Goal: Task Accomplishment & Management: Use online tool/utility

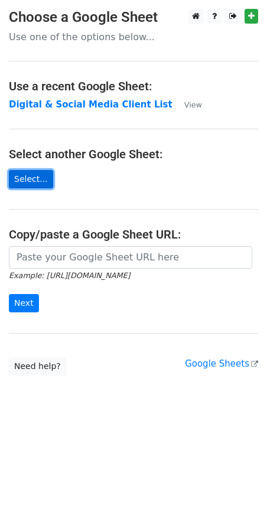
click at [39, 177] on link "Select..." at bounding box center [31, 179] width 44 height 18
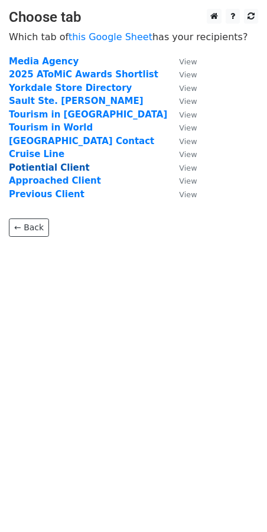
click at [67, 167] on strong "Potiential Client" at bounding box center [49, 168] width 81 height 11
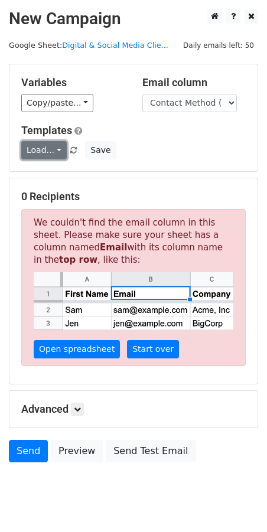
click at [48, 148] on link "Load..." at bounding box center [44, 150] width 46 height 18
click at [160, 142] on div "Load... No templates saved Save" at bounding box center [133, 150] width 242 height 18
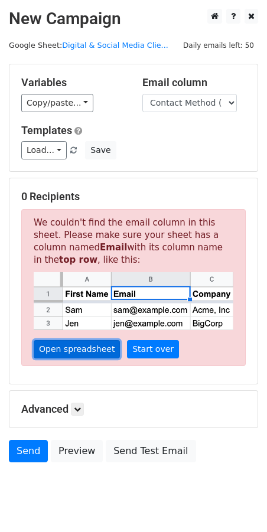
click at [79, 353] on link "Open spreadsheet" at bounding box center [77, 349] width 86 height 18
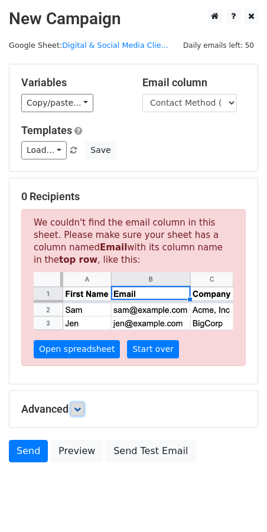
click at [80, 404] on link at bounding box center [77, 409] width 13 height 13
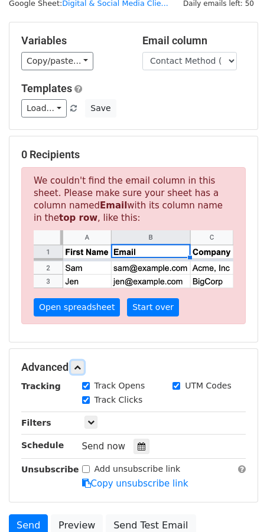
scroll to position [147, 0]
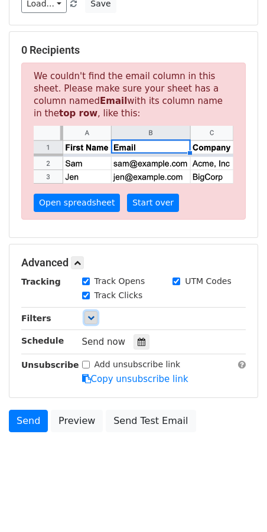
click at [92, 320] on icon at bounding box center [90, 317] width 7 height 7
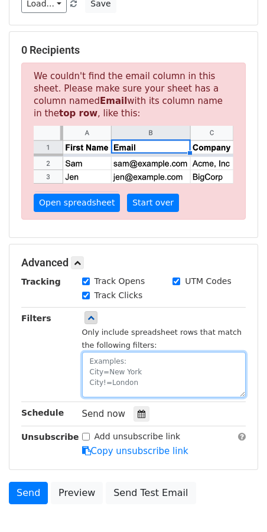
click at [158, 368] on textarea at bounding box center [164, 375] width 164 height 46
type textarea "Brand=Chinese"
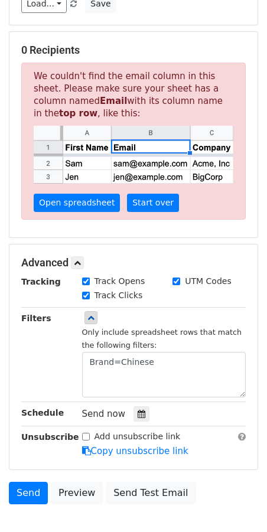
click at [46, 348] on div "Filters" at bounding box center [42, 355] width 61 height 86
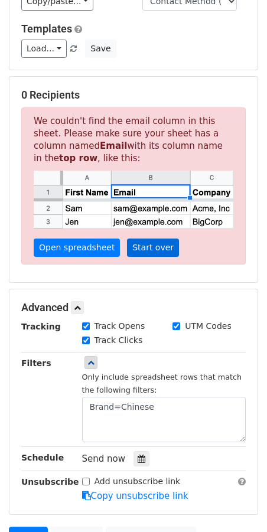
scroll to position [0, 0]
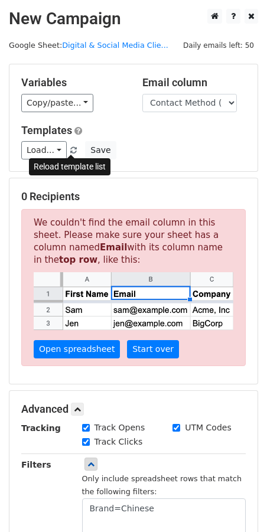
click at [71, 150] on span at bounding box center [73, 151] width 7 height 8
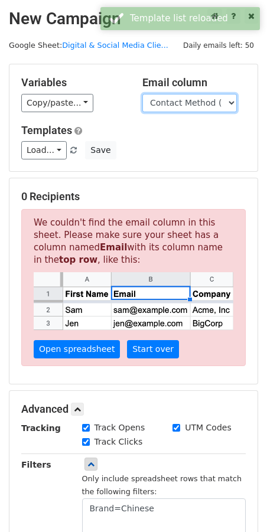
click at [197, 102] on select "Company Name Industry Focus Brand Website First Name Last Name Contact Method (…" at bounding box center [189, 103] width 95 height 18
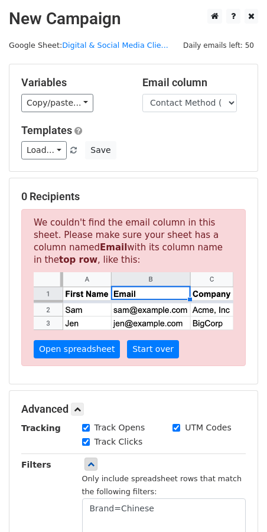
click at [151, 167] on div "Variables Copy/paste... {{Company Name}} {{Industry Focus}} {{Brand}} {{Website…" at bounding box center [133, 117] width 248 height 107
click at [155, 348] on link "Start over" at bounding box center [153, 349] width 52 height 18
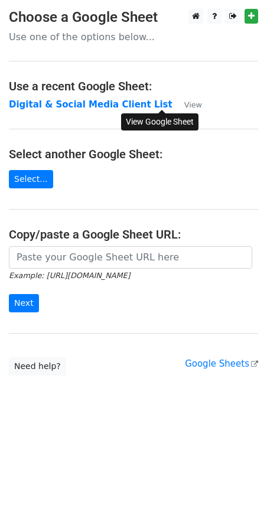
click at [184, 107] on small "View" at bounding box center [193, 104] width 18 height 9
click at [69, 104] on strong "Digital & Social Media Client List" at bounding box center [91, 104] width 164 height 11
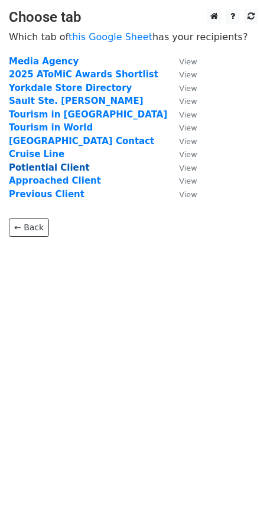
click at [59, 167] on strong "Potiential Client" at bounding box center [49, 168] width 81 height 11
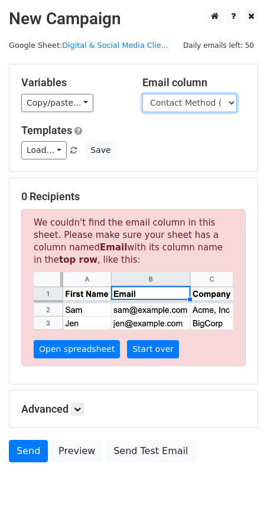
click at [193, 107] on select "Company Name Industry Focus Brand Website First Name Last Name Contact Method (…" at bounding box center [189, 103] width 95 height 18
click at [187, 109] on select "Company Name Industry Focus Brand Website First Name Last Name Contact Method (…" at bounding box center [189, 103] width 95 height 18
click at [190, 103] on select "Company Name Industry Focus Brand Website First Name Last Name Contact Method (…" at bounding box center [189, 103] width 95 height 18
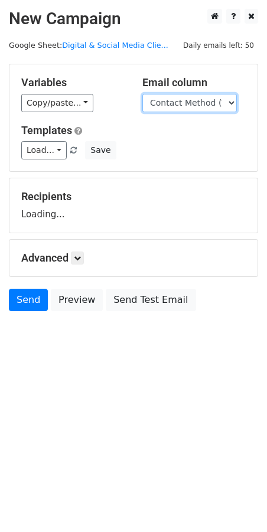
select select "Contact Method (EMAIL)"
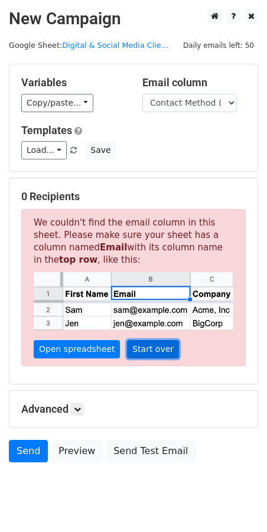
click at [141, 349] on link "Start over" at bounding box center [153, 349] width 52 height 18
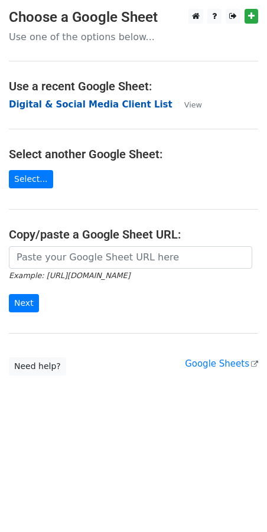
click at [130, 108] on strong "Digital & Social Media Client List" at bounding box center [91, 104] width 164 height 11
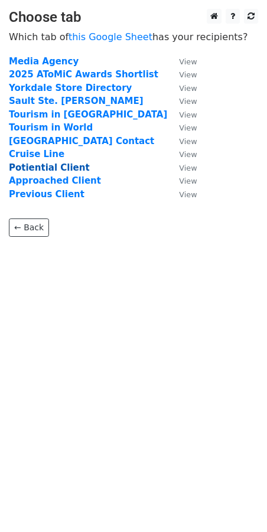
click at [55, 167] on strong "Potiential Client" at bounding box center [49, 168] width 81 height 11
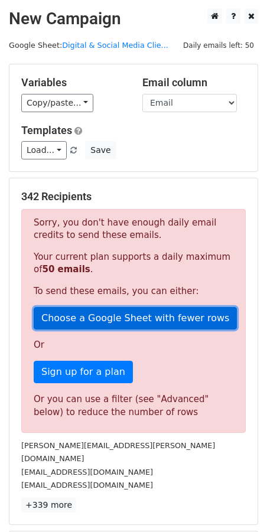
click at [121, 321] on link "Choose a Google Sheet with fewer rows" at bounding box center [135, 318] width 203 height 22
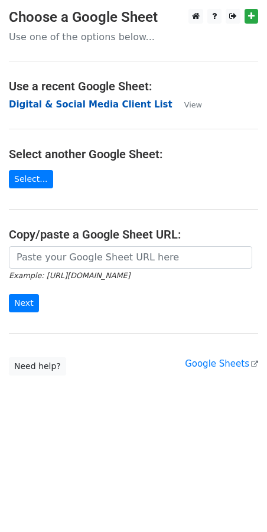
click at [109, 107] on strong "Digital & Social Media Client List" at bounding box center [91, 104] width 164 height 11
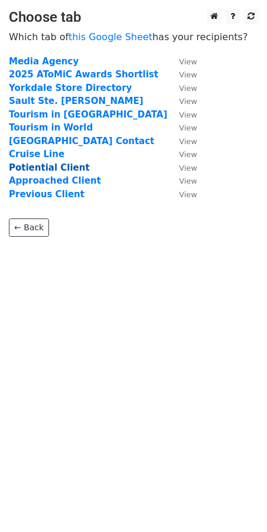
click at [50, 168] on strong "Potiential Client" at bounding box center [49, 168] width 81 height 11
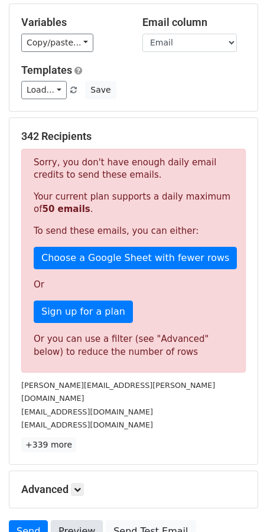
scroll to position [158, 0]
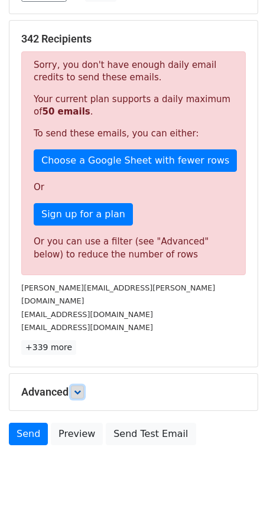
click at [77, 389] on icon at bounding box center [77, 392] width 7 height 7
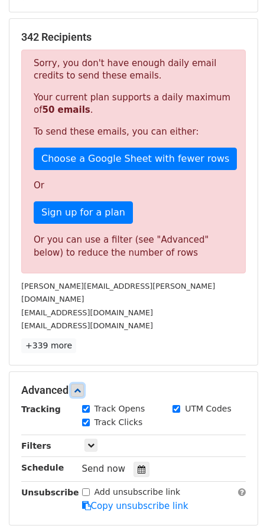
scroll to position [200, 0]
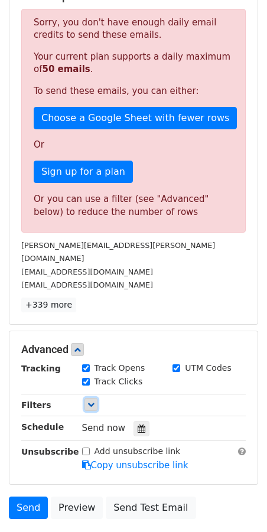
click at [89, 401] on icon at bounding box center [90, 404] width 7 height 7
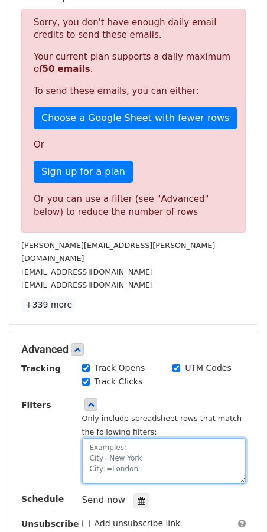
click at [119, 438] on textarea at bounding box center [164, 461] width 164 height 46
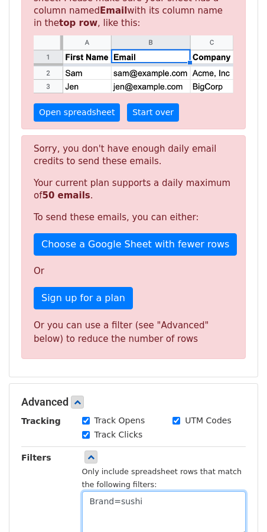
scroll to position [274, 0]
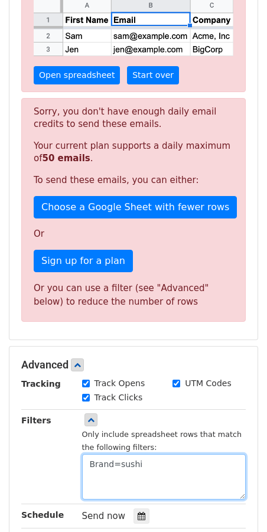
click at [131, 465] on textarea "Brand=sushi" at bounding box center [164, 477] width 164 height 46
drag, startPoint x: 131, startPoint y: 465, endPoint x: 157, endPoint y: 465, distance: 26.0
click at [131, 466] on textarea "Brand=sushi" at bounding box center [164, 477] width 164 height 46
paste textarea "Japanese"
click at [158, 477] on textarea "Brand=Japanese" at bounding box center [164, 477] width 164 height 46
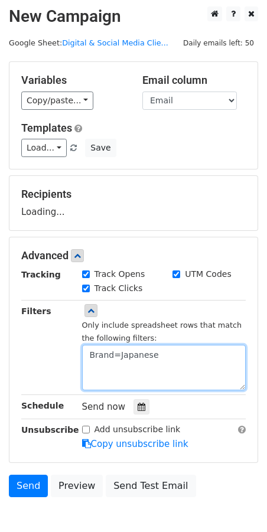
scroll to position [0, 0]
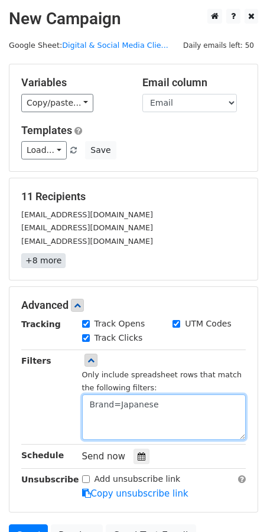
type textarea "Brand=Japanese"
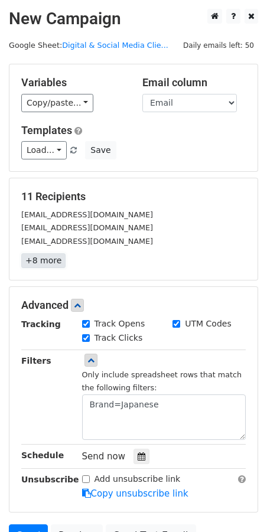
click at [49, 264] on link "+8 more" at bounding box center [43, 261] width 44 height 15
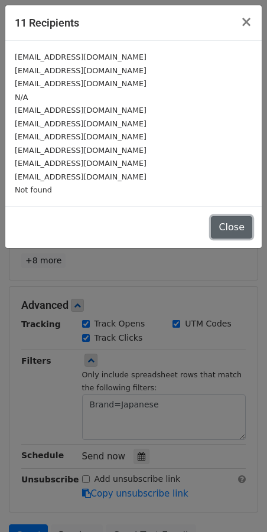
click at [243, 226] on button "Close" at bounding box center [231, 227] width 41 height 22
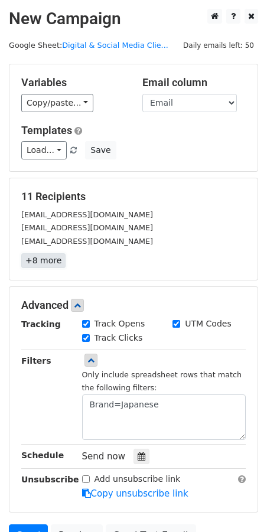
click at [40, 261] on link "+8 more" at bounding box center [43, 261] width 44 height 15
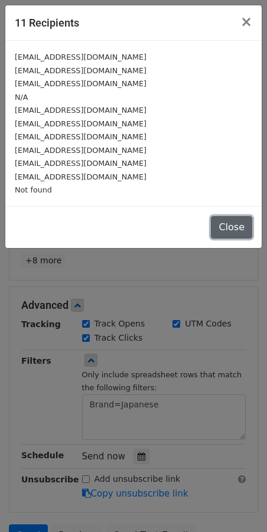
click at [243, 229] on button "Close" at bounding box center [231, 227] width 41 height 22
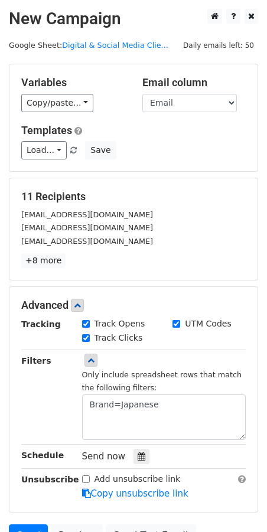
drag, startPoint x: 143, startPoint y: 230, endPoint x: 85, endPoint y: 248, distance: 60.4
click at [143, 230] on div "[EMAIL_ADDRESS][DOMAIN_NAME]" at bounding box center [133, 228] width 242 height 14
drag, startPoint x: 28, startPoint y: 261, endPoint x: 45, endPoint y: 261, distance: 17.1
click at [28, 261] on link "+8 more" at bounding box center [43, 261] width 44 height 15
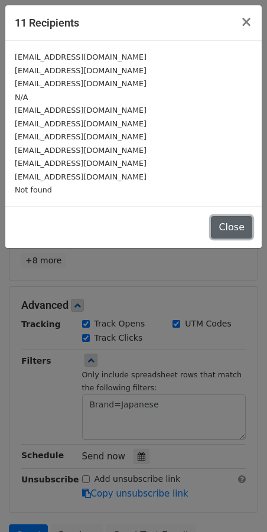
click at [236, 225] on button "Close" at bounding box center [231, 227] width 41 height 22
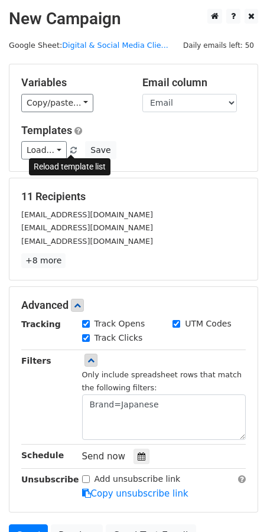
click at [70, 153] on span at bounding box center [73, 151] width 7 height 8
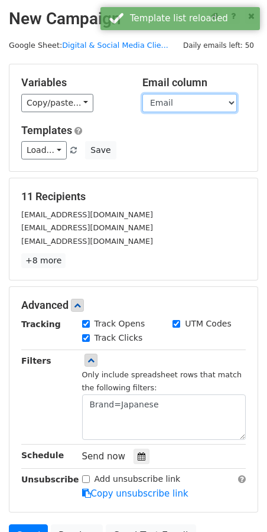
click at [183, 105] on select "Company Name Industry Focus Brand Website First Name Last Name Contact Method (…" at bounding box center [189, 103] width 95 height 18
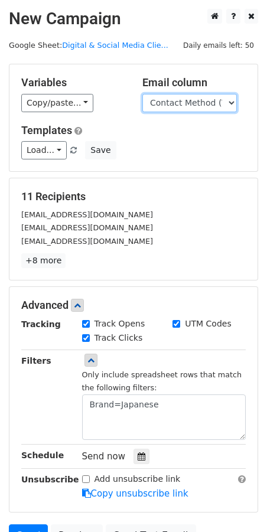
click at [177, 106] on select "Company Name Industry Focus Brand Website First Name Last Name Contact Method (…" at bounding box center [189, 103] width 95 height 18
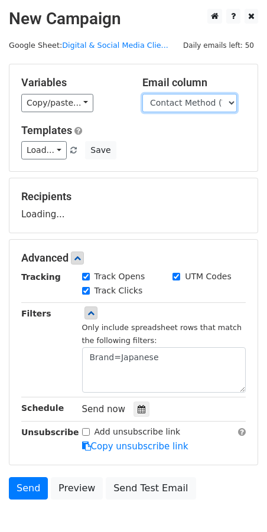
select select "Email"
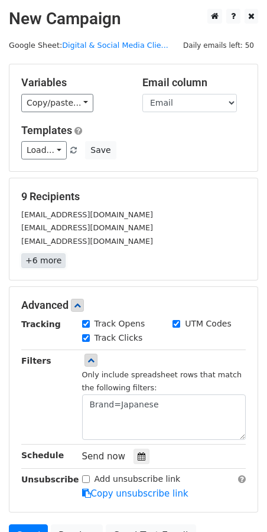
click at [53, 256] on link "+6 more" at bounding box center [43, 261] width 44 height 15
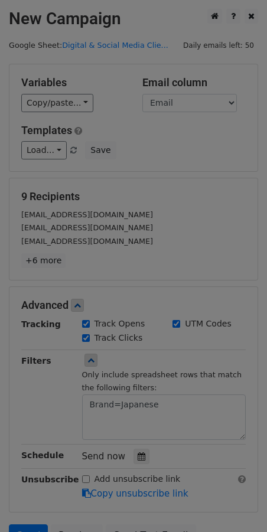
click at [94, 252] on div at bounding box center [133, 266] width 267 height 532
click at [93, 230] on div at bounding box center [133, 266] width 267 height 532
click at [150, 107] on div at bounding box center [133, 266] width 267 height 532
click at [189, 33] on div at bounding box center [133, 266] width 267 height 532
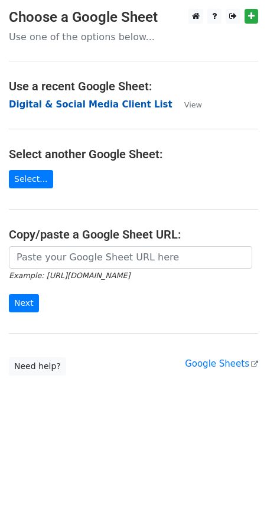
click at [106, 106] on strong "Digital & Social Media Client List" at bounding box center [91, 104] width 164 height 11
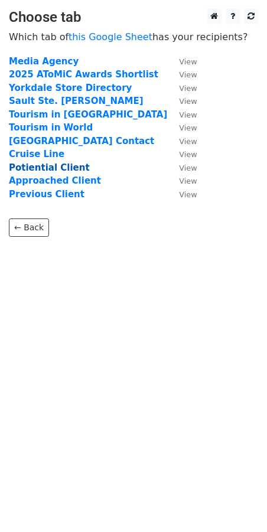
click at [49, 170] on strong "Potiential Client" at bounding box center [49, 168] width 81 height 11
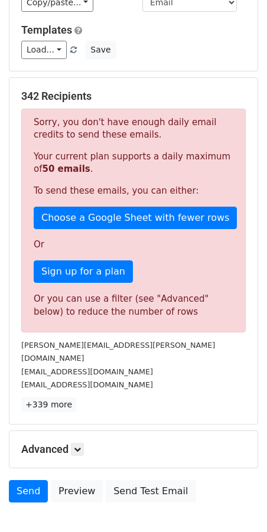
scroll to position [158, 0]
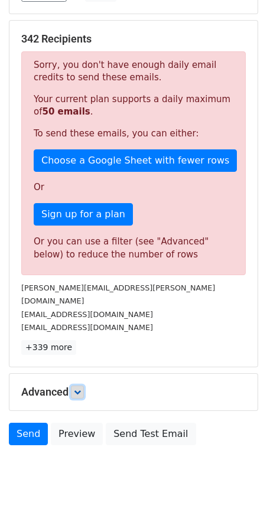
click at [75, 386] on link at bounding box center [77, 392] width 13 height 13
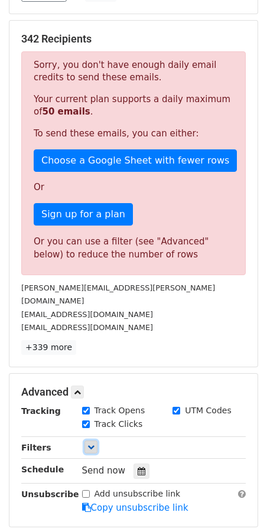
click at [86, 441] on link at bounding box center [91, 447] width 13 height 13
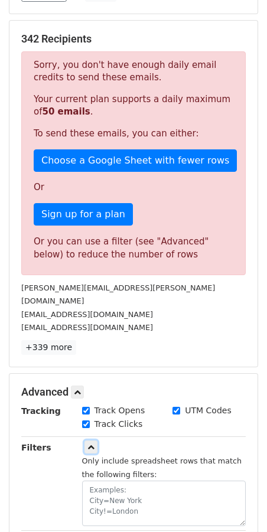
scroll to position [346, 0]
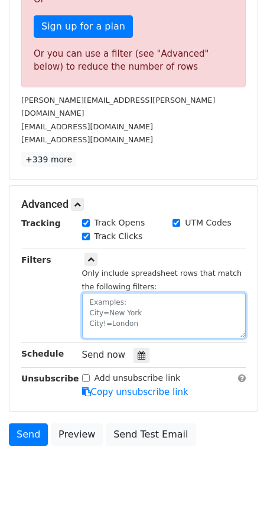
click at [143, 304] on textarea at bounding box center [164, 316] width 164 height 46
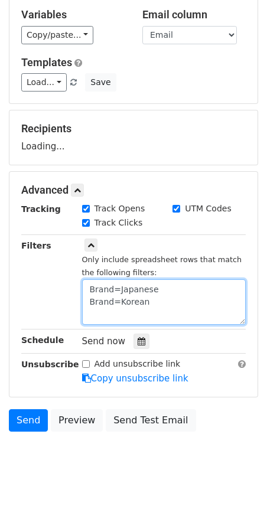
scroll to position [67, 0]
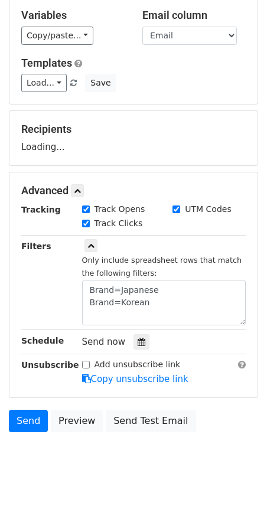
click at [199, 360] on div "Add unsubscribe link Copy unsubscribe link" at bounding box center [164, 372] width 182 height 27
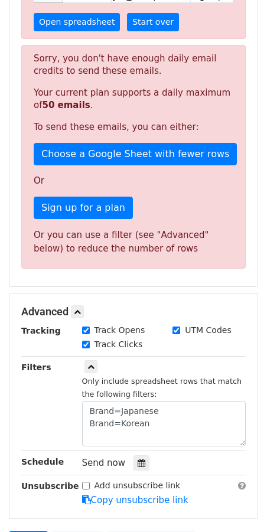
scroll to position [350, 0]
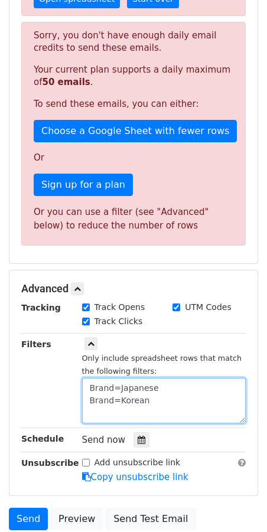
drag, startPoint x: 137, startPoint y: 403, endPoint x: 64, endPoint y: 401, distance: 72.1
click at [64, 401] on div "Filters Only include spreadsheet rows that match the following filters: Brand=J…" at bounding box center [133, 381] width 242 height 86
type textarea "Brand=Japanese"
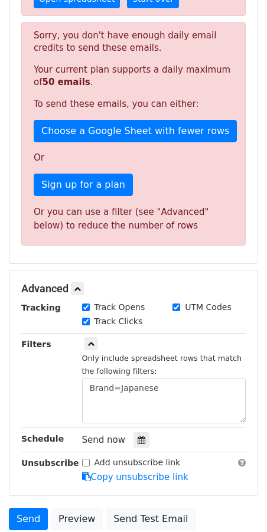
click at [47, 358] on div "Filters" at bounding box center [42, 381] width 61 height 86
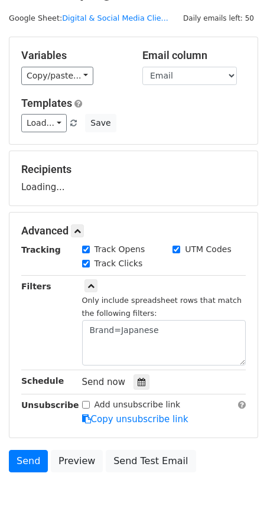
scroll to position [25, 0]
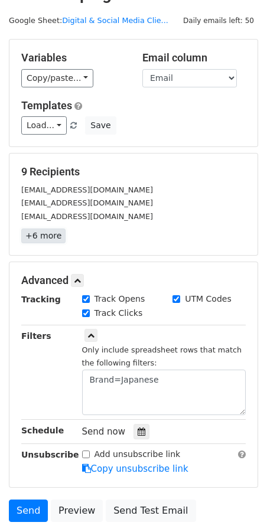
click at [47, 241] on link "+6 more" at bounding box center [43, 236] width 44 height 15
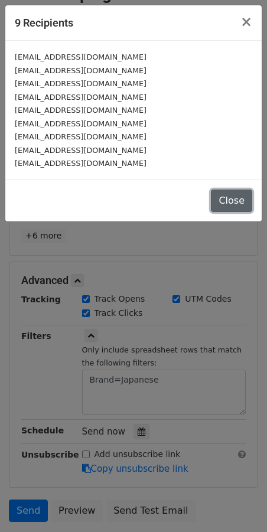
click at [230, 198] on button "Close" at bounding box center [231, 201] width 41 height 22
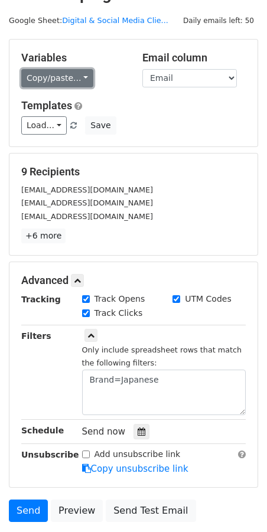
click at [67, 84] on link "Copy/paste..." at bounding box center [57, 78] width 72 height 18
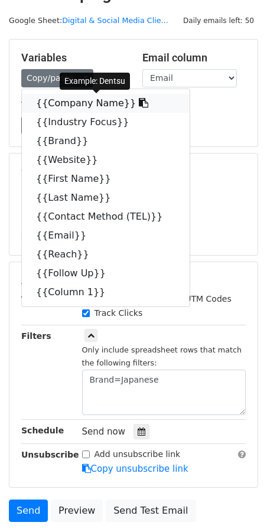
click at [71, 102] on link "{{Company Name}}" at bounding box center [106, 103] width 168 height 19
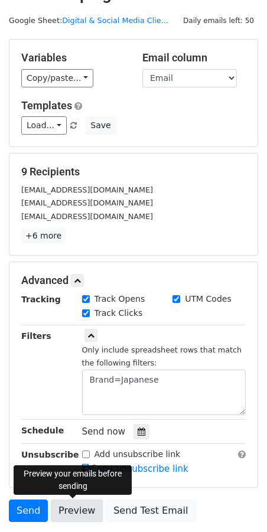
click at [83, 515] on link "Preview" at bounding box center [77, 511] width 52 height 22
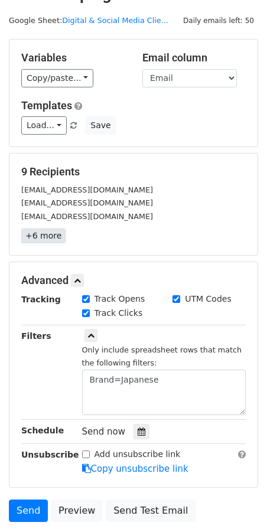
click at [47, 238] on link "+6 more" at bounding box center [43, 236] width 44 height 15
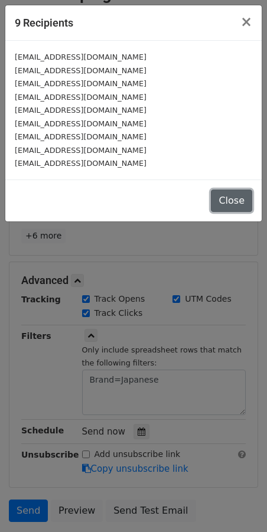
click at [235, 203] on button "Close" at bounding box center [231, 201] width 41 height 22
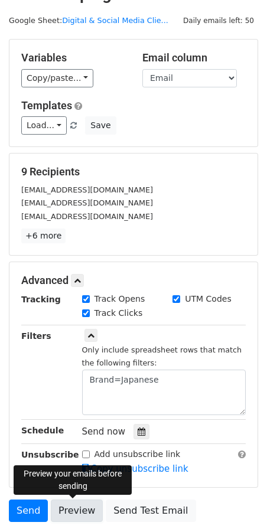
click at [68, 515] on link "Preview" at bounding box center [77, 511] width 52 height 22
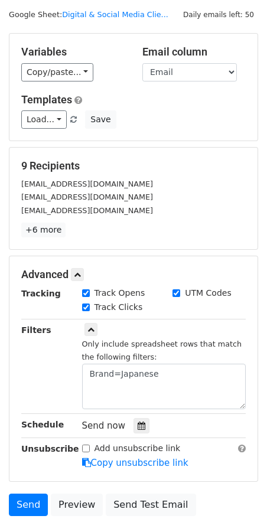
scroll to position [34, 0]
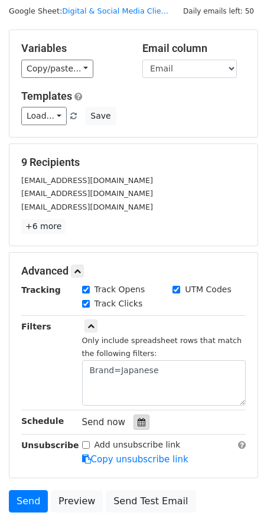
click at [140, 424] on icon at bounding box center [142, 422] width 8 height 8
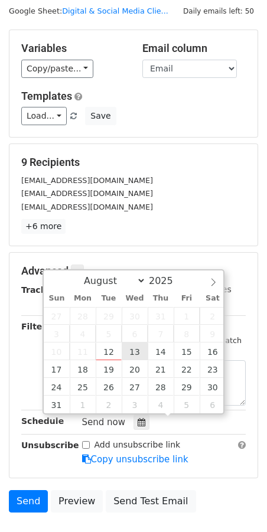
type input "2025-08-13 12:00"
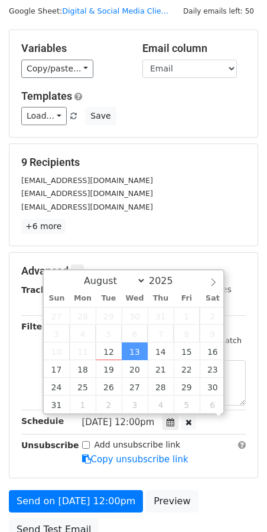
scroll to position [1, 0]
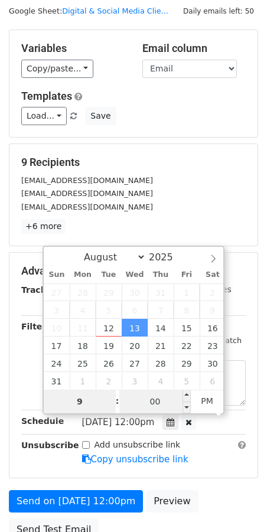
type input "9"
type input "2025-08-13 21:00"
type input "09"
drag, startPoint x: 167, startPoint y: 401, endPoint x: 126, endPoint y: 399, distance: 41.4
click at [126, 399] on input "00" at bounding box center [155, 402] width 72 height 24
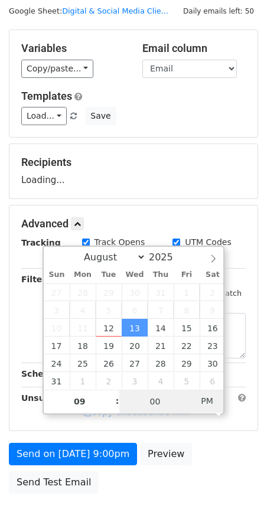
type input "2025-08-13 09:00"
click at [202, 401] on span "AM" at bounding box center [207, 401] width 33 height 24
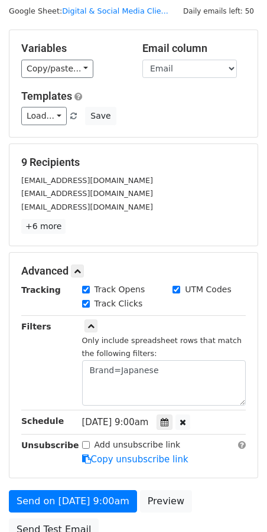
click at [199, 493] on div "Send on Aug 13 at 9:00am Preview Send Test Email" at bounding box center [133, 518] width 267 height 57
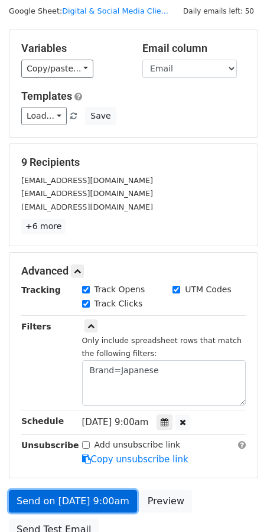
click at [99, 505] on link "Send on Aug 13 at 9:00am" at bounding box center [73, 501] width 128 height 22
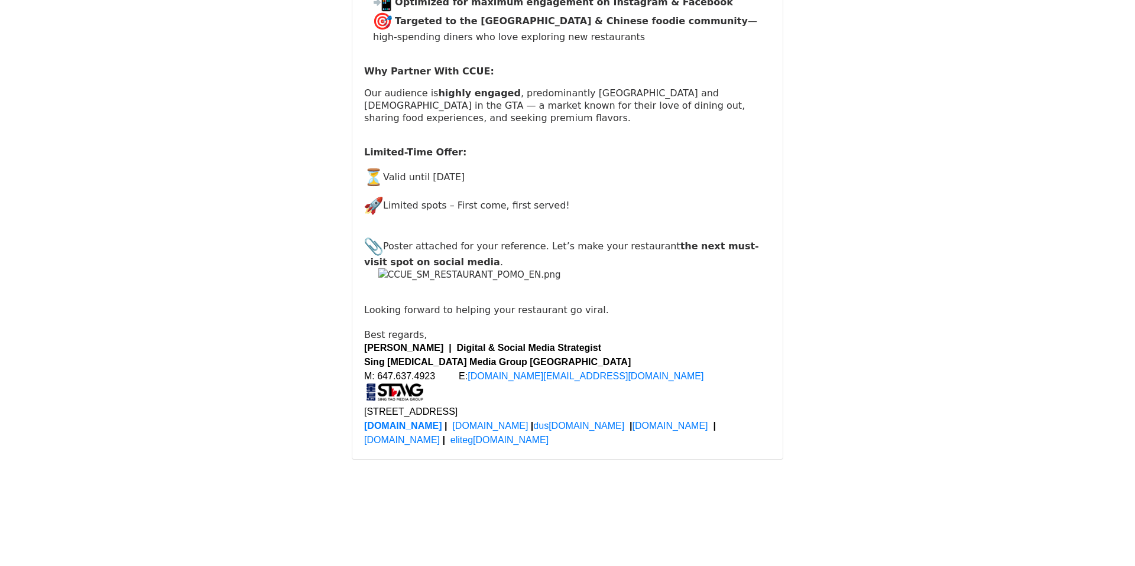
scroll to position [17978, 0]
